Goal: Find contact information: Find contact information

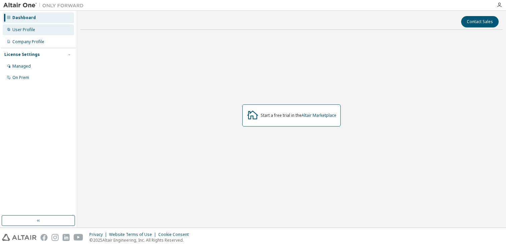
click at [57, 28] on div "User Profile" at bounding box center [38, 29] width 71 height 11
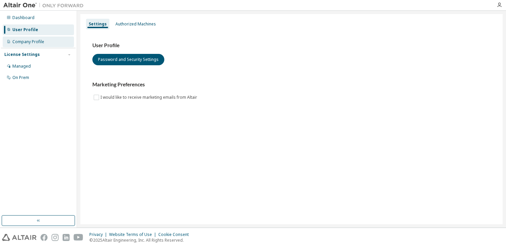
click at [42, 39] on div "Company Profile" at bounding box center [28, 41] width 32 height 5
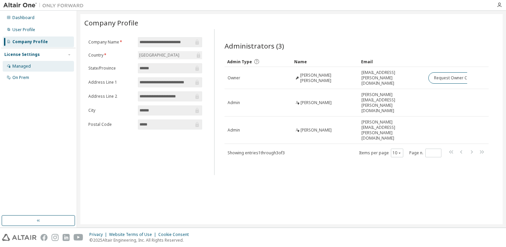
click at [40, 67] on div "Managed" at bounding box center [38, 66] width 71 height 11
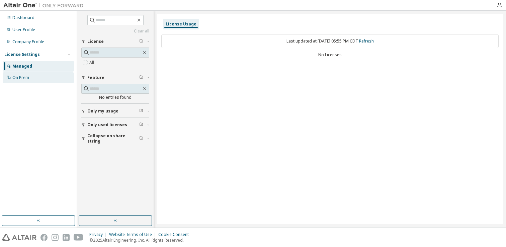
click at [36, 79] on div "On Prem" at bounding box center [38, 77] width 71 height 11
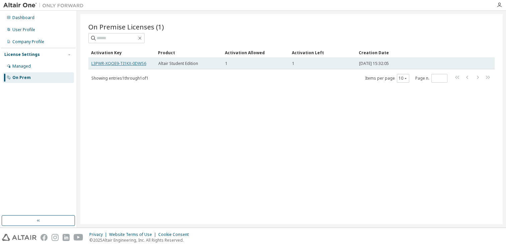
click at [137, 63] on link "L3PWR-XQOE9-TI1KX-0DWS6" at bounding box center [118, 64] width 55 height 6
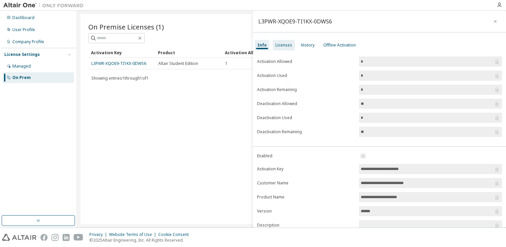
click at [280, 48] on div "Licenses" at bounding box center [284, 45] width 22 height 11
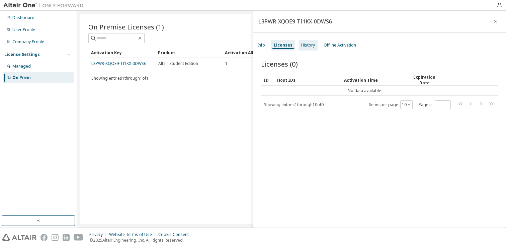
click at [307, 46] on div "History" at bounding box center [308, 45] width 14 height 5
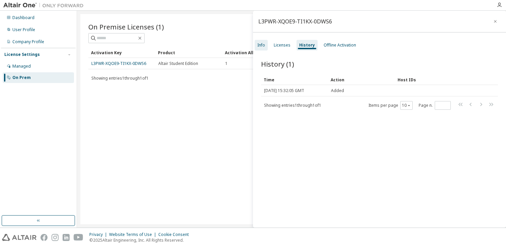
click at [263, 46] on div "Info" at bounding box center [261, 45] width 8 height 5
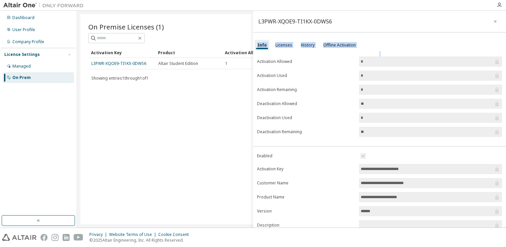
drag, startPoint x: 337, startPoint y: 25, endPoint x: 349, endPoint y: 55, distance: 32.3
click at [349, 54] on div "**********" at bounding box center [379, 119] width 253 height 217
click at [49, 66] on div "Managed" at bounding box center [38, 66] width 71 height 11
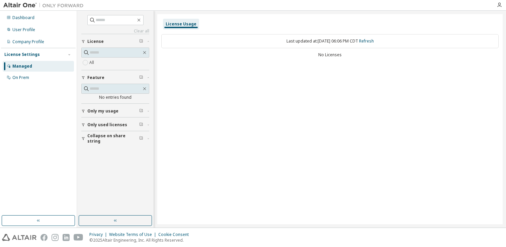
click at [124, 106] on button "Only my usage" at bounding box center [115, 111] width 68 height 15
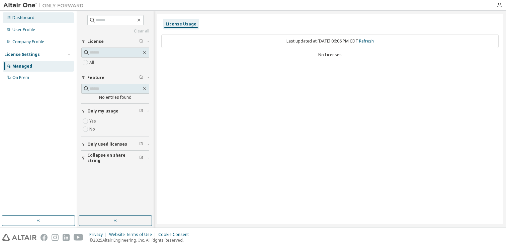
click at [38, 15] on div "Dashboard" at bounding box center [38, 17] width 71 height 11
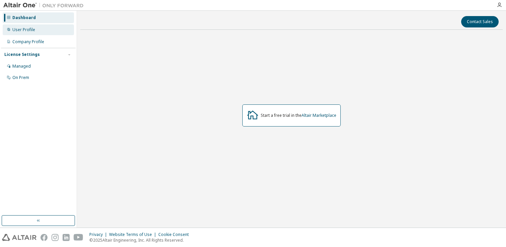
click at [33, 31] on div "User Profile" at bounding box center [23, 29] width 23 height 5
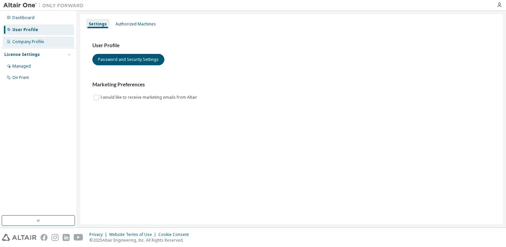
click at [51, 44] on div "Company Profile" at bounding box center [38, 41] width 71 height 11
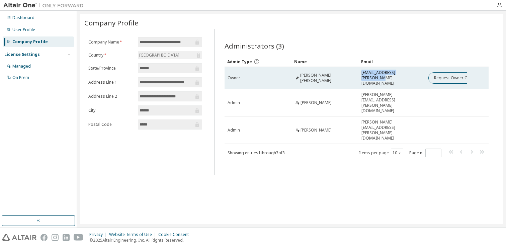
drag, startPoint x: 416, startPoint y: 75, endPoint x: 360, endPoint y: 73, distance: 55.3
click at [360, 73] on td "[EMAIL_ADDRESS][PERSON_NAME][DOMAIN_NAME]" at bounding box center [392, 78] width 67 height 22
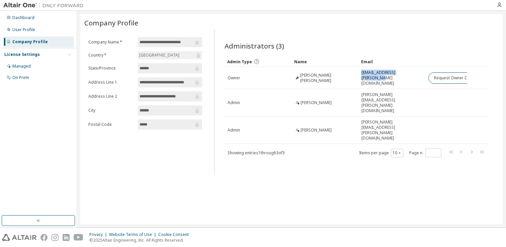
copy span "[EMAIL_ADDRESS][PERSON_NAME][DOMAIN_NAME]"
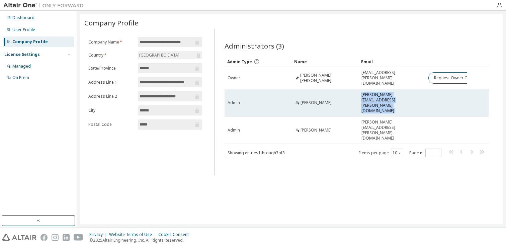
drag, startPoint x: 362, startPoint y: 94, endPoint x: 453, endPoint y: 93, distance: 91.4
click at [453, 93] on tr "Admin [PERSON_NAME] [PERSON_NAME][EMAIL_ADDRESS][PERSON_NAME][DOMAIN_NAME]" at bounding box center [357, 102] width 264 height 27
copy tr "[PERSON_NAME][EMAIL_ADDRESS][PERSON_NAME][DOMAIN_NAME]"
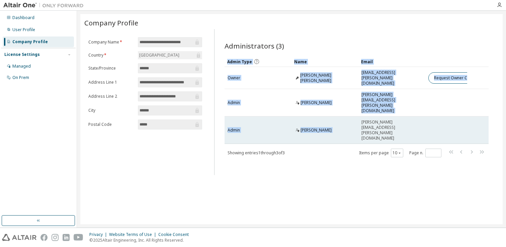
drag, startPoint x: 361, startPoint y: 109, endPoint x: 435, endPoint y: 113, distance: 73.4
click at [435, 117] on tr "Admin [PERSON_NAME] [PERSON_NAME][EMAIL_ADDRESS][PERSON_NAME][DOMAIN_NAME]" at bounding box center [357, 130] width 264 height 27
copy table "Admin Type Name Email Owner [PERSON_NAME] Peregrino [EMAIL_ADDRESS][PERSON_NAME…"
click at [407, 120] on span "[PERSON_NAME][EMAIL_ADDRESS][PERSON_NAME][DOMAIN_NAME]" at bounding box center [392, 130] width 61 height 21
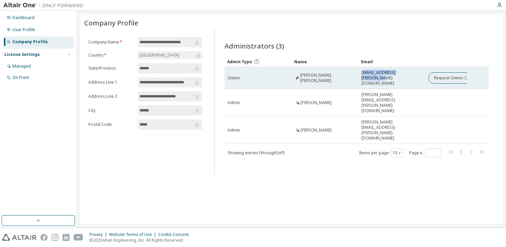
drag, startPoint x: 364, startPoint y: 77, endPoint x: 420, endPoint y: 80, distance: 56.4
click at [420, 80] on td "[EMAIL_ADDRESS][PERSON_NAME][DOMAIN_NAME]" at bounding box center [392, 78] width 67 height 22
drag, startPoint x: 362, startPoint y: 76, endPoint x: 419, endPoint y: 76, distance: 56.9
click at [419, 76] on div "[EMAIL_ADDRESS][PERSON_NAME][DOMAIN_NAME]" at bounding box center [392, 78] width 61 height 16
copy span "[EMAIL_ADDRESS][PERSON_NAME][DOMAIN_NAME]"
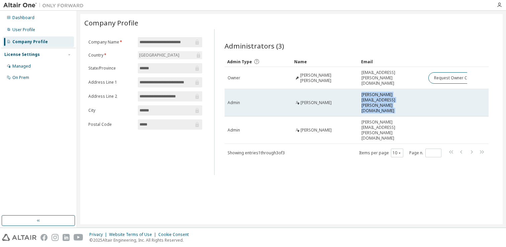
drag, startPoint x: 362, startPoint y: 93, endPoint x: 442, endPoint y: 95, distance: 80.0
click at [442, 95] on tr "Admin [PERSON_NAME] [PERSON_NAME][EMAIL_ADDRESS][PERSON_NAME][DOMAIN_NAME]" at bounding box center [357, 102] width 264 height 27
copy tr "[PERSON_NAME][EMAIL_ADDRESS][PERSON_NAME][DOMAIN_NAME]"
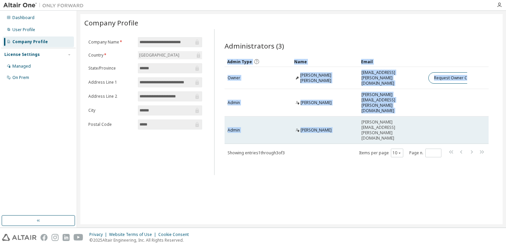
drag, startPoint x: 363, startPoint y: 108, endPoint x: 441, endPoint y: 107, distance: 78.7
click at [441, 117] on tr "Admin [PERSON_NAME] [PERSON_NAME][EMAIL_ADDRESS][PERSON_NAME][DOMAIN_NAME]" at bounding box center [357, 130] width 264 height 27
copy table "Admin Type Name Email Owner [PERSON_NAME] Peregrino [EMAIL_ADDRESS][PERSON_NAME…"
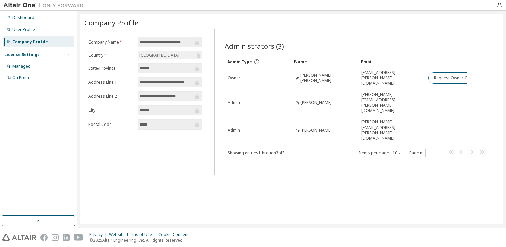
click at [288, 43] on div "Administrators (3)" at bounding box center [357, 45] width 264 height 9
click at [500, 5] on icon "button" at bounding box center [499, 4] width 5 height 5
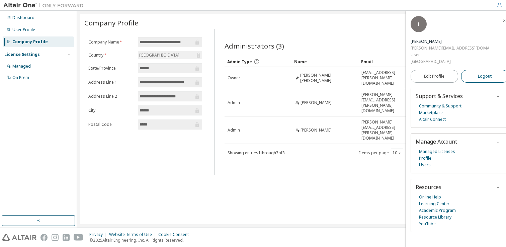
click at [482, 73] on span "Logout" at bounding box center [485, 76] width 14 height 7
